Goal: Transaction & Acquisition: Purchase product/service

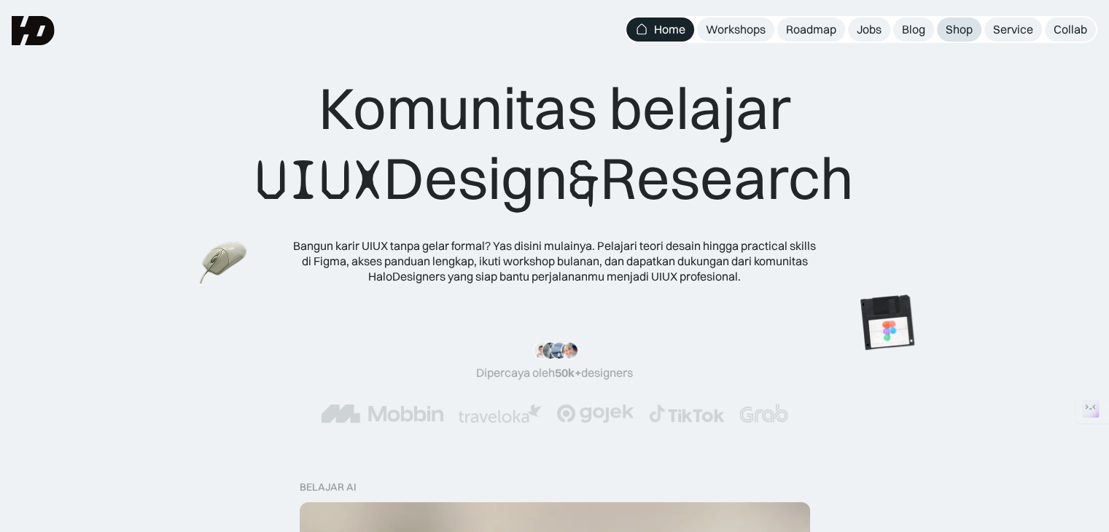
click at [957, 31] on div "Shop" at bounding box center [959, 29] width 27 height 15
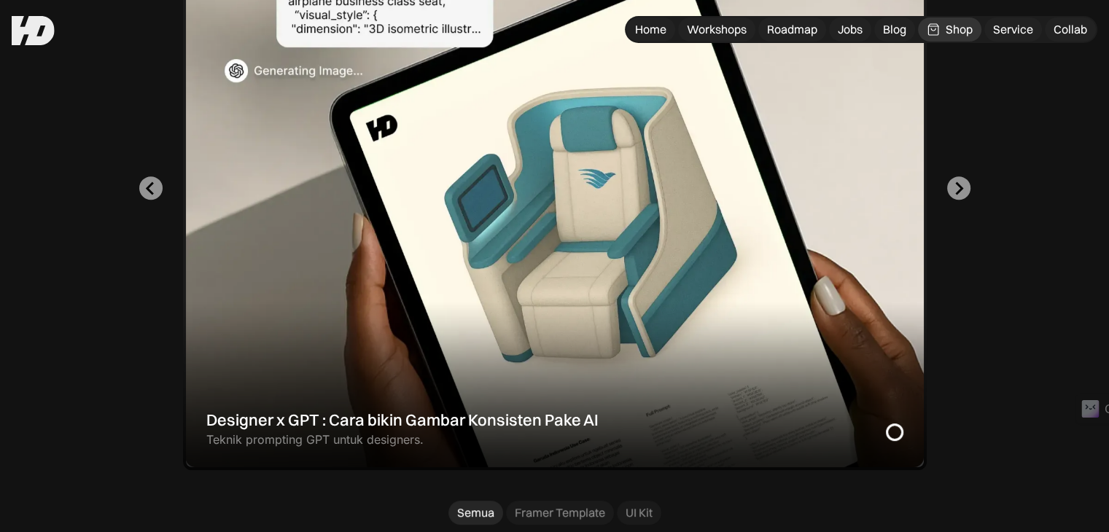
scroll to position [483, 0]
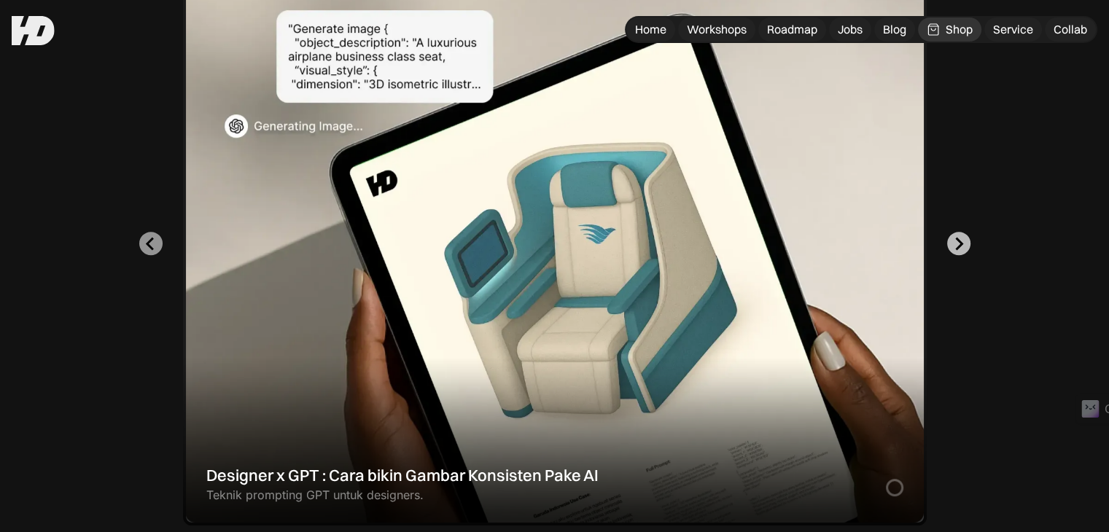
click at [951, 246] on icon "Next slide" at bounding box center [958, 244] width 14 height 14
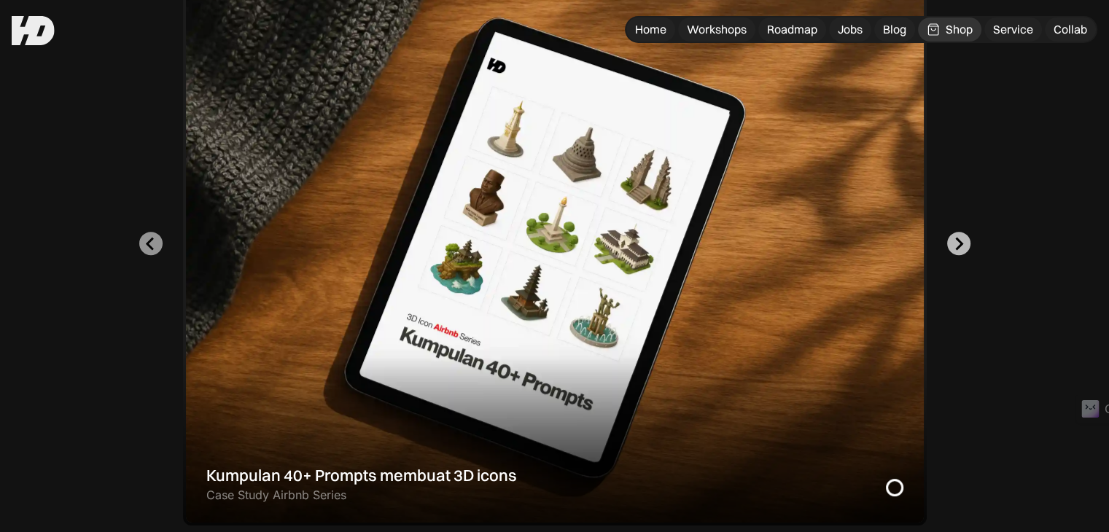
click at [956, 245] on icon "Go to first slide" at bounding box center [958, 244] width 14 height 14
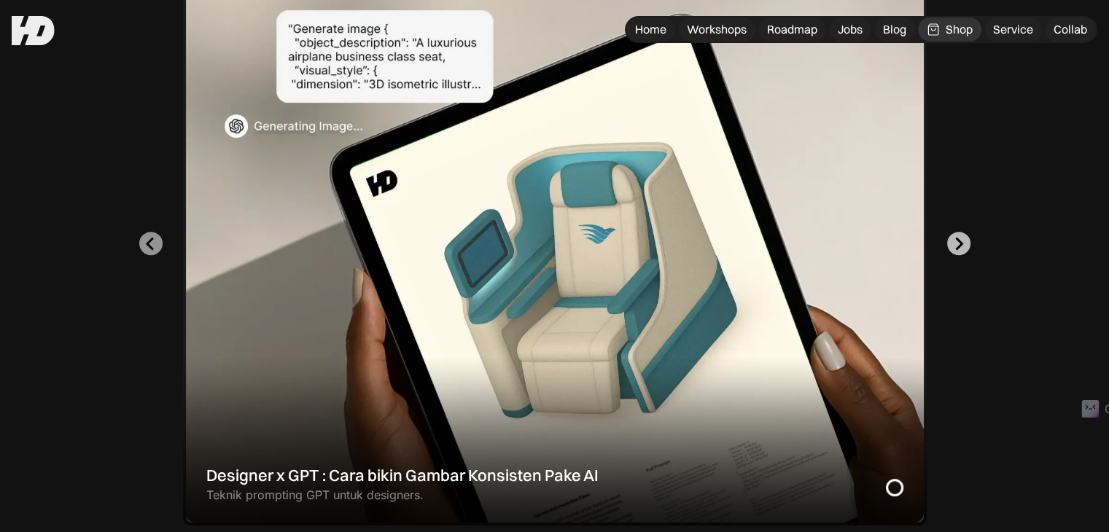
click at [956, 245] on icon "Next slide" at bounding box center [958, 244] width 14 height 14
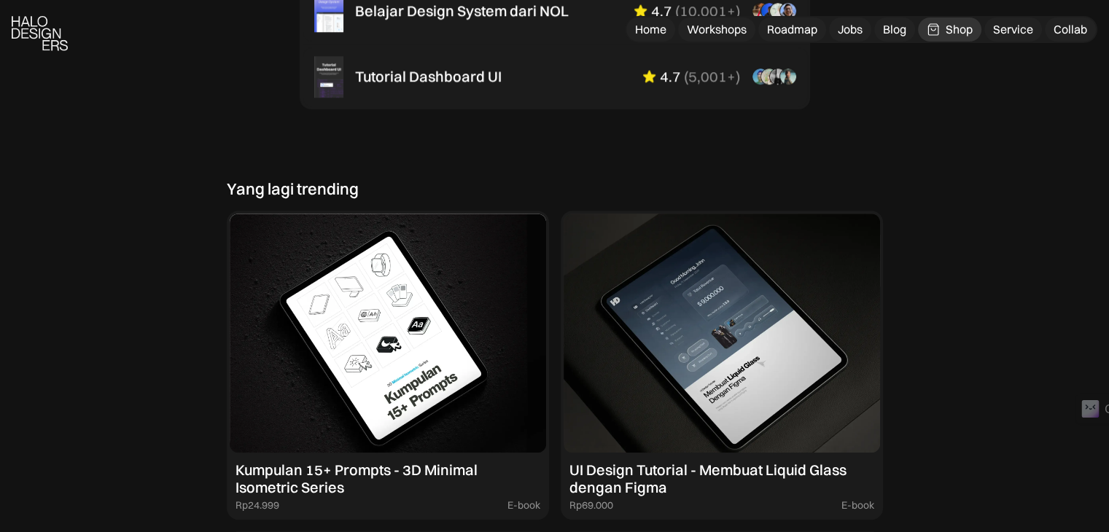
scroll to position [1187, 0]
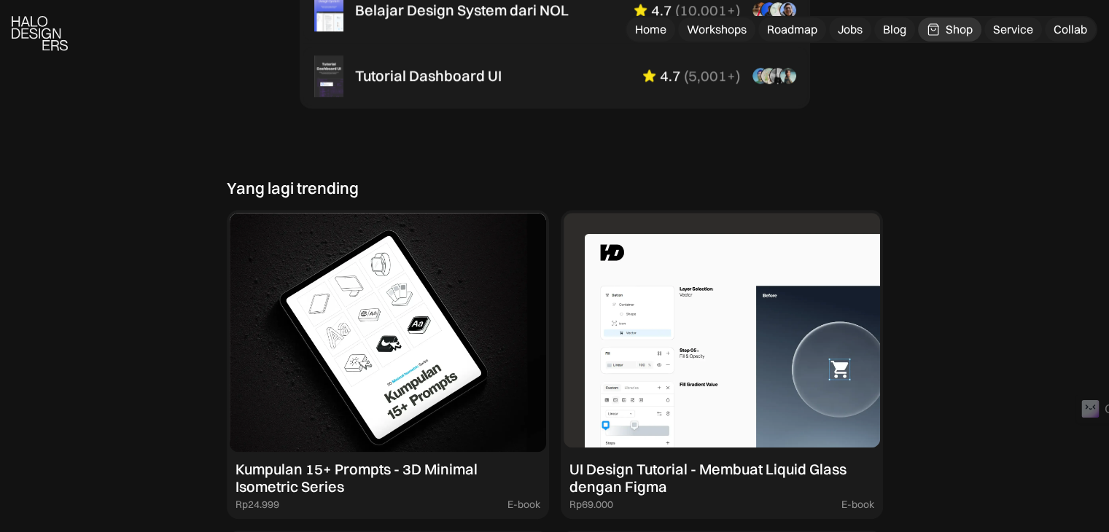
click at [766, 333] on img at bounding box center [722, 332] width 316 height 239
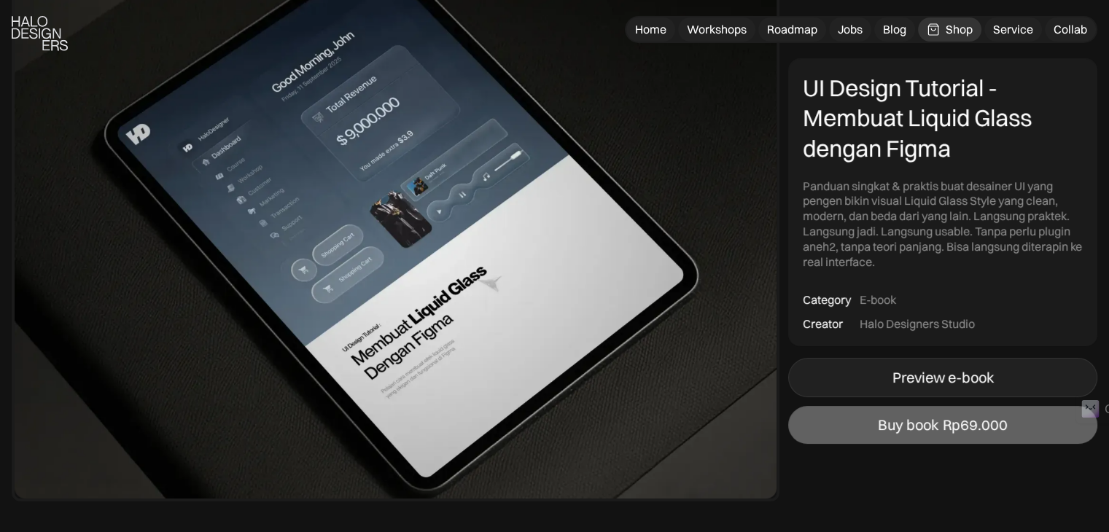
scroll to position [192, 0]
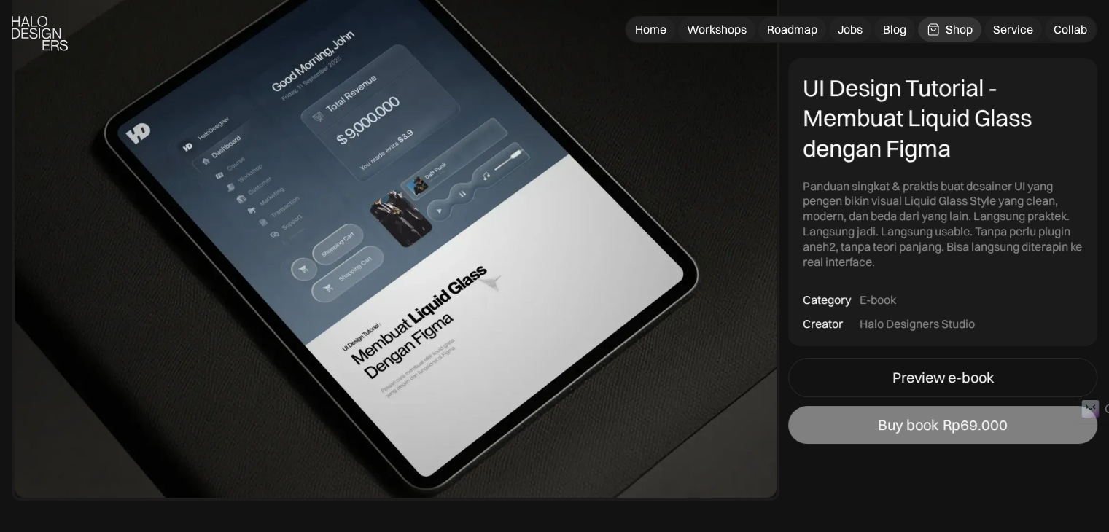
click at [863, 424] on link "Buy book Rp69.000" at bounding box center [942, 425] width 309 height 38
